Goal: Task Accomplishment & Management: Use online tool/utility

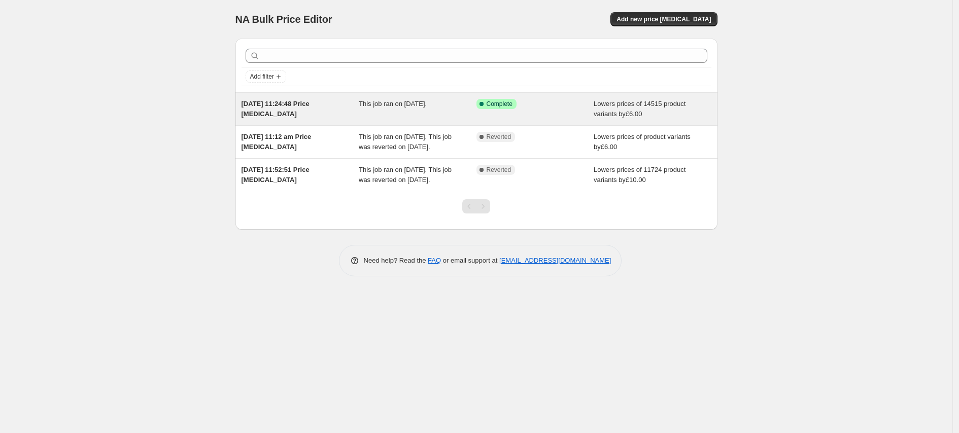
click at [567, 124] on div "[DATE] 11:24:48 Price [MEDICAL_DATA] This job ran on [DATE]. Success Complete C…" at bounding box center [476, 109] width 482 height 32
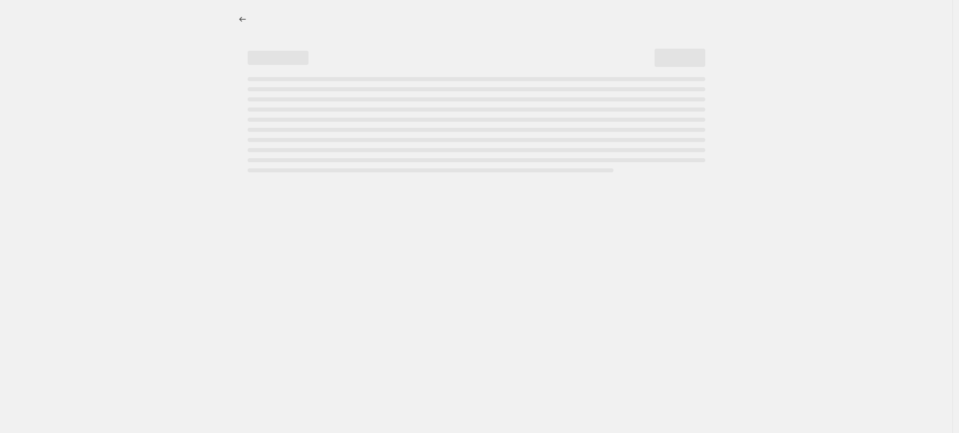
select select "by"
select select "percentage"
select select "product_status"
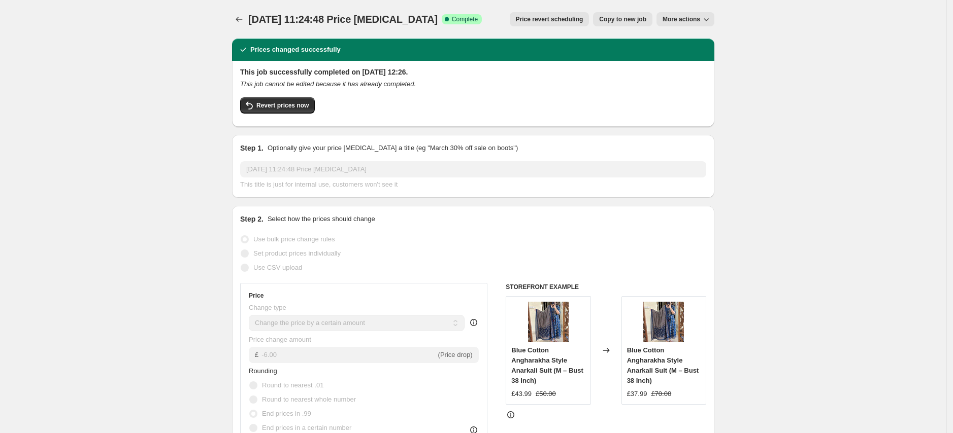
click at [706, 23] on icon "button" at bounding box center [706, 19] width 10 height 10
click at [694, 59] on span "Delete job" at bounding box center [680, 57] width 30 height 8
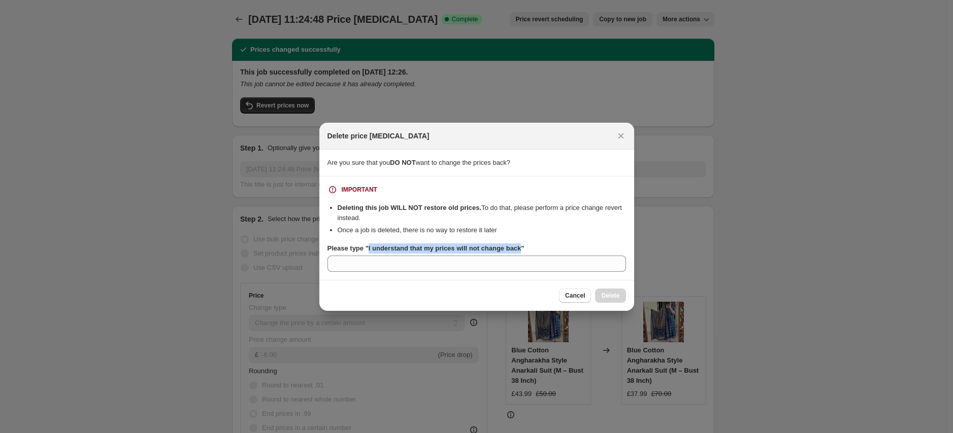
drag, startPoint x: 369, startPoint y: 249, endPoint x: 528, endPoint y: 251, distance: 158.4
click at [524, 251] on b "Please type "I understand that my prices will not change back"" at bounding box center [425, 249] width 197 height 8
copy b "I understand that my prices will not change back"
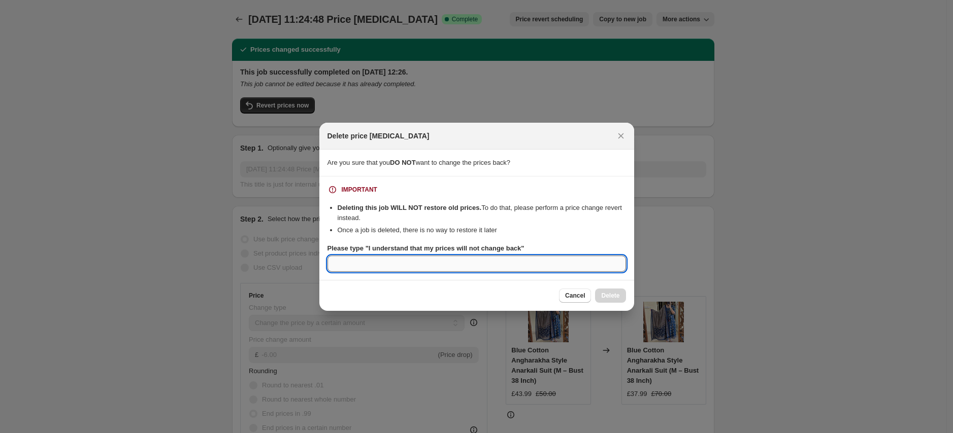
drag, startPoint x: 397, startPoint y: 266, endPoint x: 404, endPoint y: 265, distance: 7.1
click at [397, 265] on input "Please type "I understand that my prices will not change back"" at bounding box center [476, 264] width 298 height 16
paste input "I understand that my prices will not change back"
type input "I understand that my prices will not change back"
drag, startPoint x: 604, startPoint y: 295, endPoint x: 652, endPoint y: 310, distance: 50.1
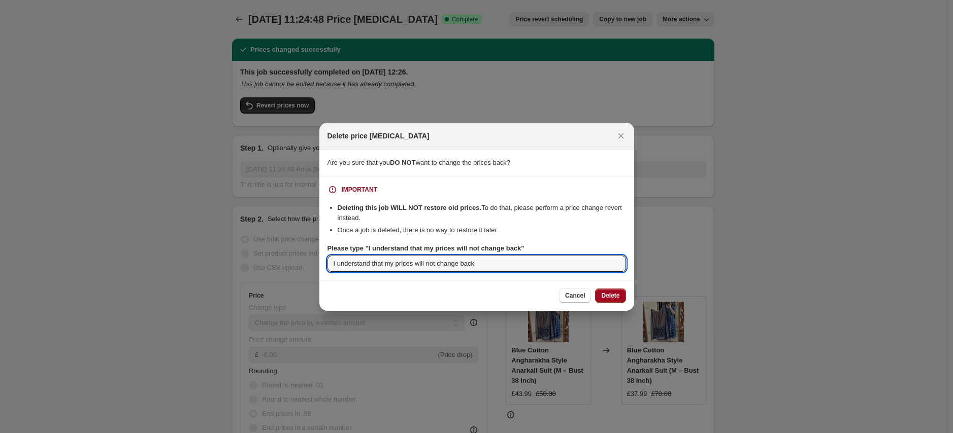
click at [605, 294] on span "Delete" at bounding box center [610, 296] width 18 height 8
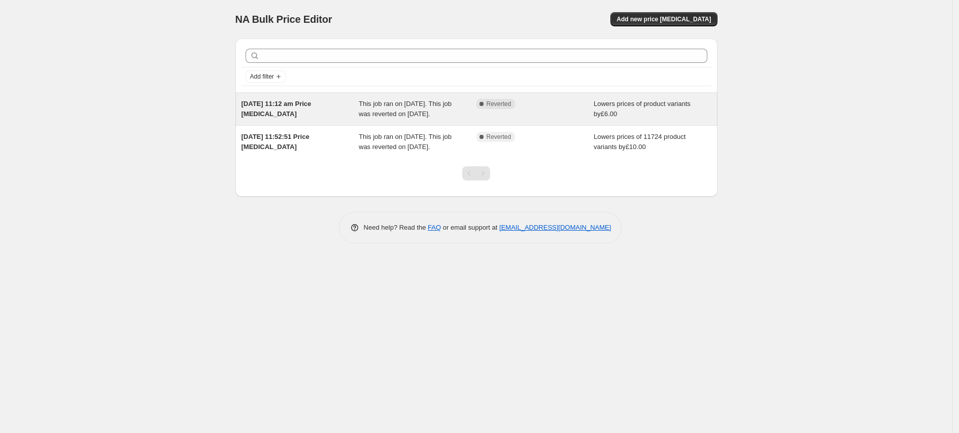
click at [693, 119] on div "Lowers prices of product variants by £6.00" at bounding box center [653, 109] width 118 height 20
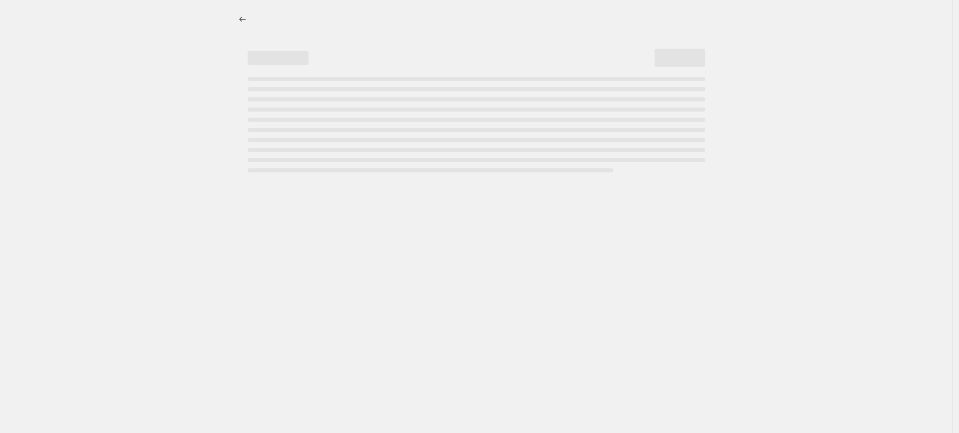
select select "by"
select select "percentage"
select select "vendor"
select select "product_status"
select select "vendor"
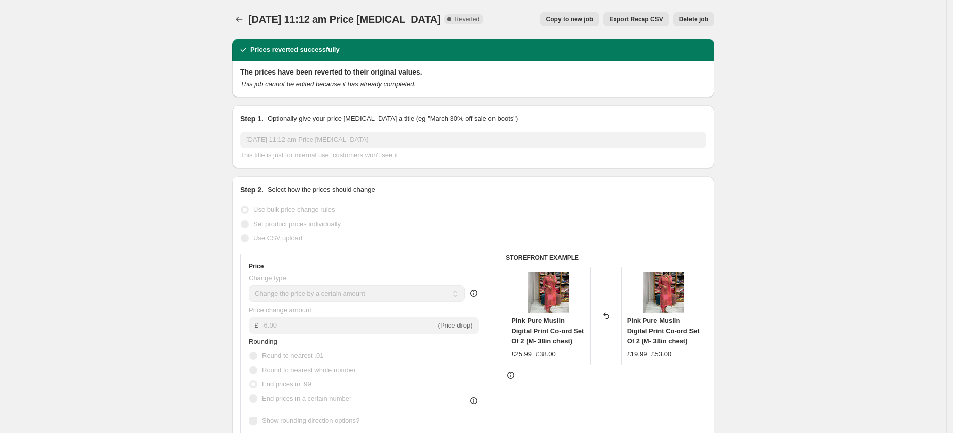
click at [703, 21] on span "Delete job" at bounding box center [693, 19] width 29 height 8
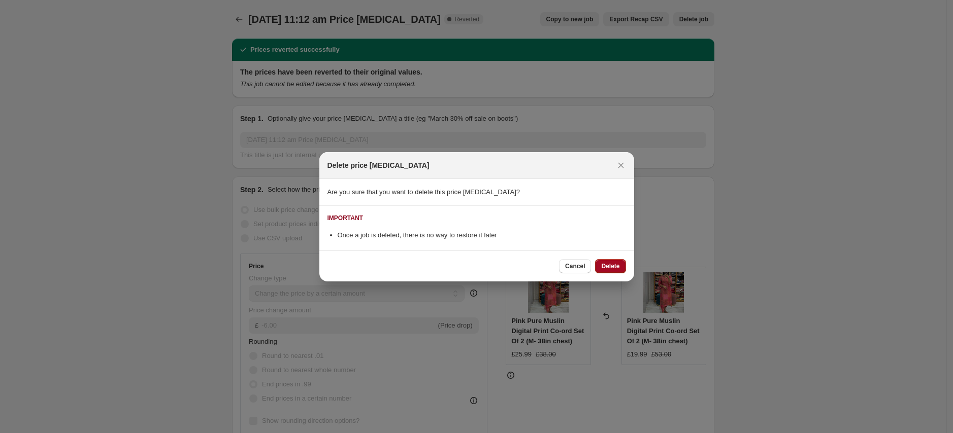
click at [615, 266] on span "Delete" at bounding box center [610, 266] width 18 height 8
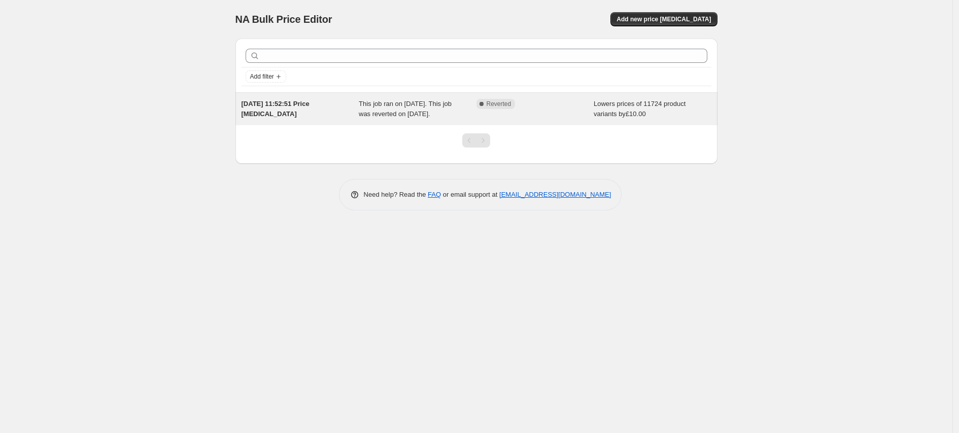
click at [660, 107] on span "Lowers prices of 11724 product variants by £10.00" at bounding box center [640, 109] width 92 height 18
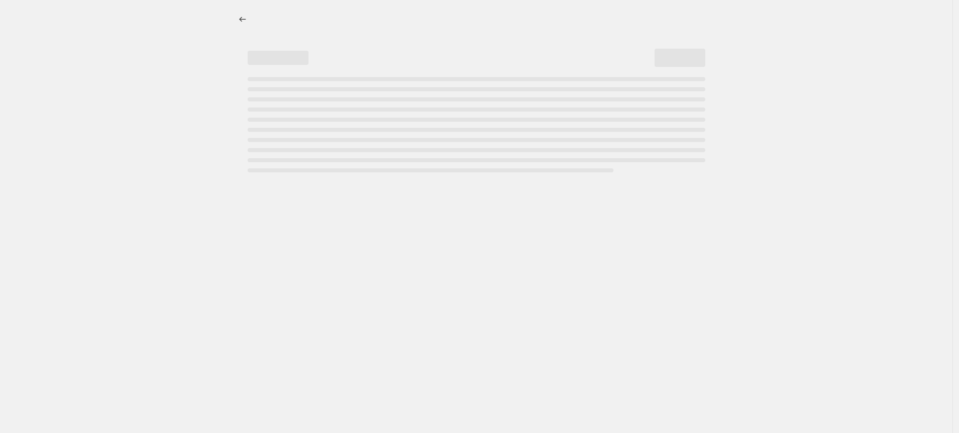
select select "by"
select select "percentage"
select select "vendor"
select select "product_status"
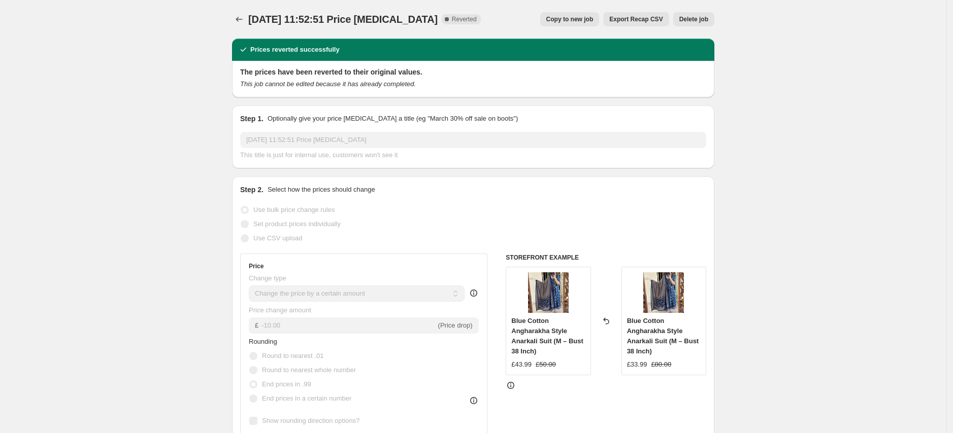
click at [695, 14] on button "Delete job" at bounding box center [693, 19] width 41 height 14
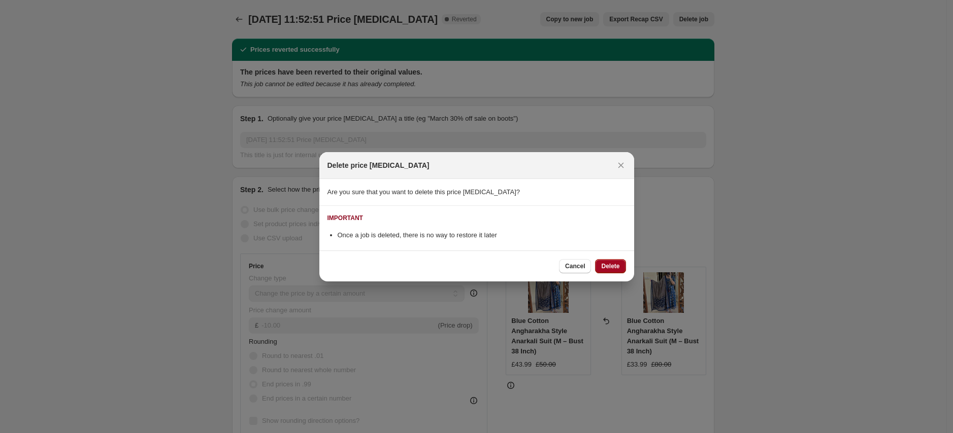
click at [617, 267] on span "Delete" at bounding box center [610, 266] width 18 height 8
